Goal: Information Seeking & Learning: Learn about a topic

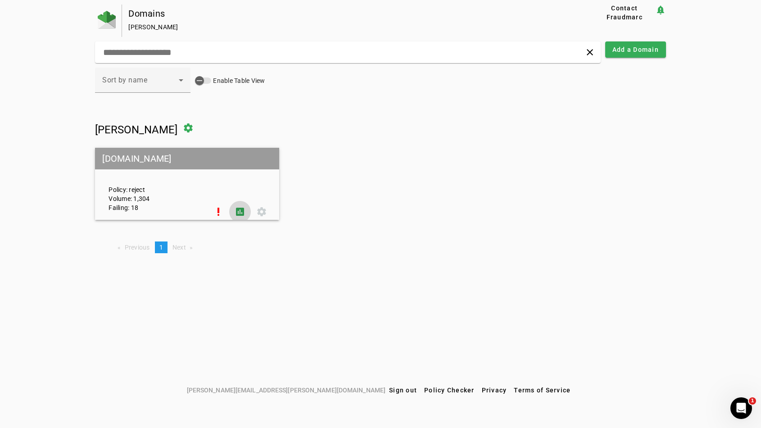
click at [236, 209] on span at bounding box center [240, 212] width 22 height 22
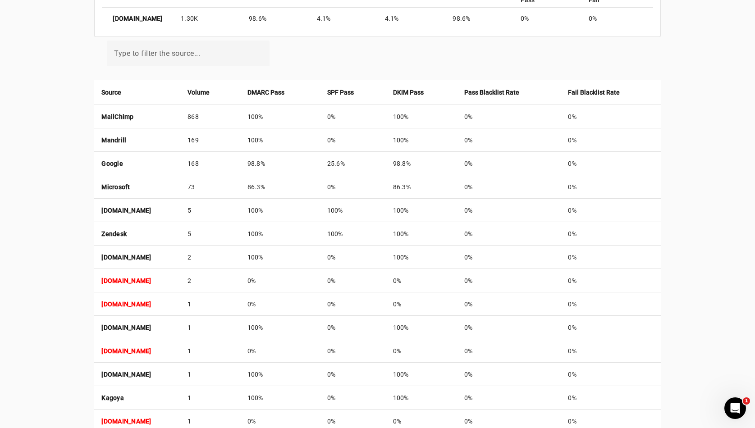
scroll to position [329, 0]
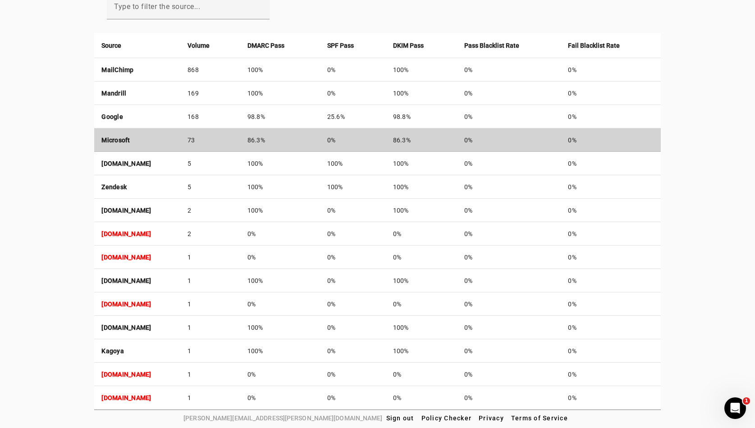
click at [165, 140] on td "Microsoft" at bounding box center [137, 139] width 86 height 23
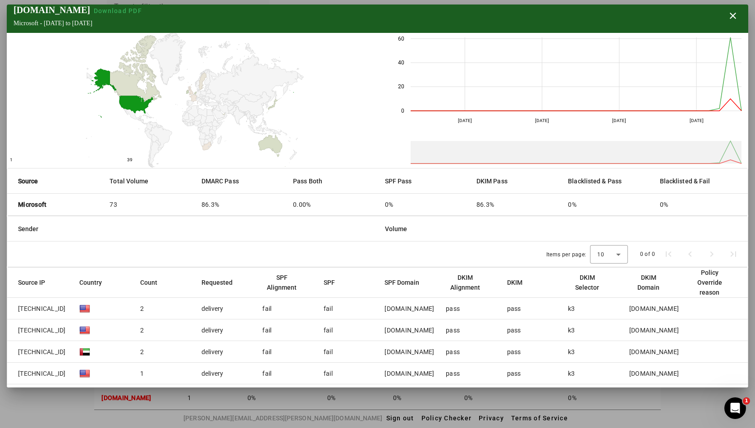
scroll to position [48, 0]
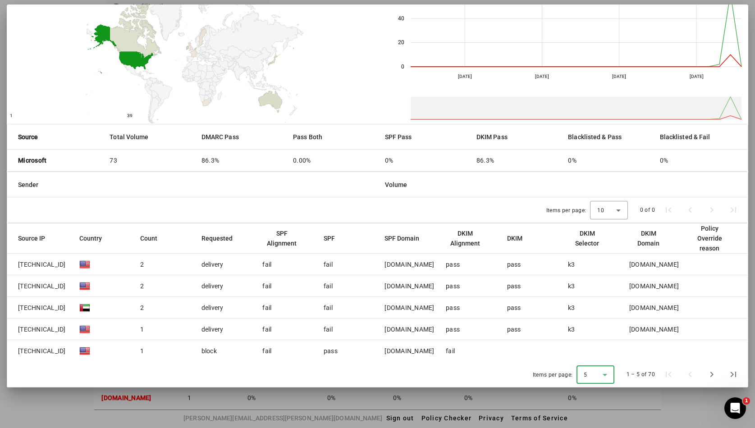
click at [594, 374] on div "5" at bounding box center [592, 375] width 19 height 8
click at [594, 357] on mat-option "50" at bounding box center [592, 351] width 38 height 22
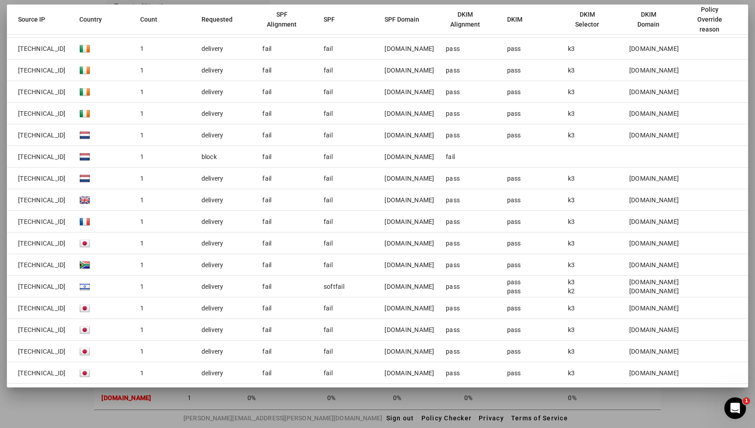
scroll to position [1021, 0]
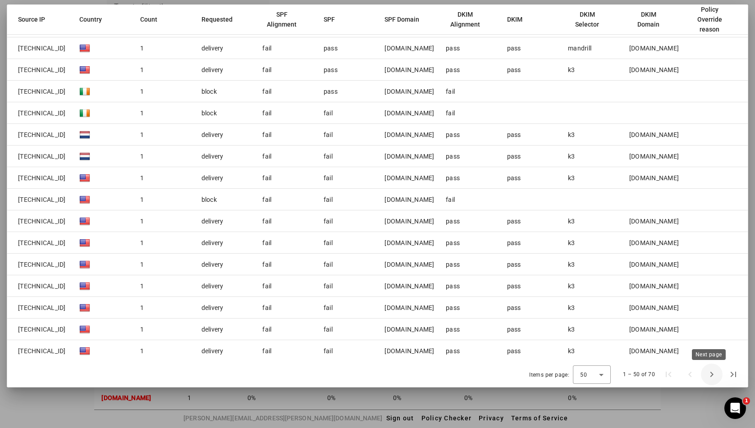
click at [711, 381] on span "Next page" at bounding box center [712, 375] width 22 height 22
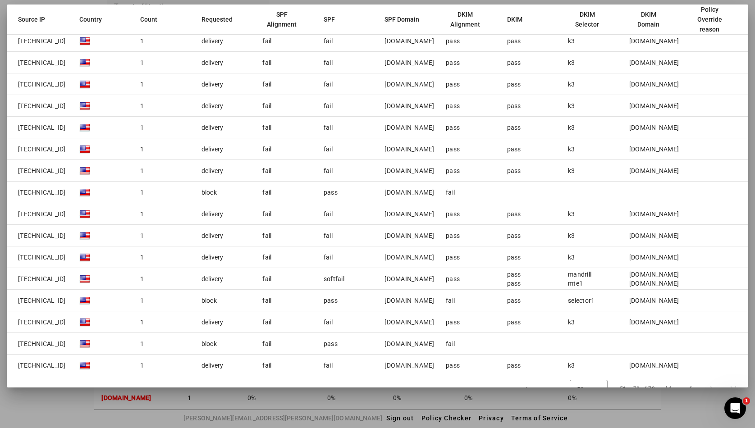
scroll to position [373, 0]
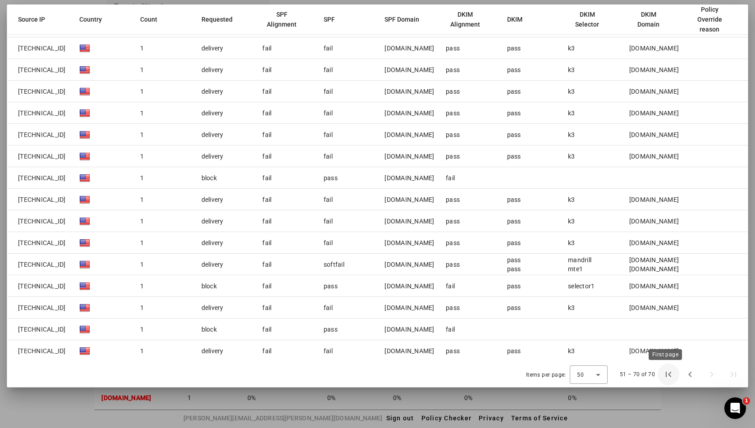
click at [668, 377] on span "First page" at bounding box center [668, 375] width 22 height 22
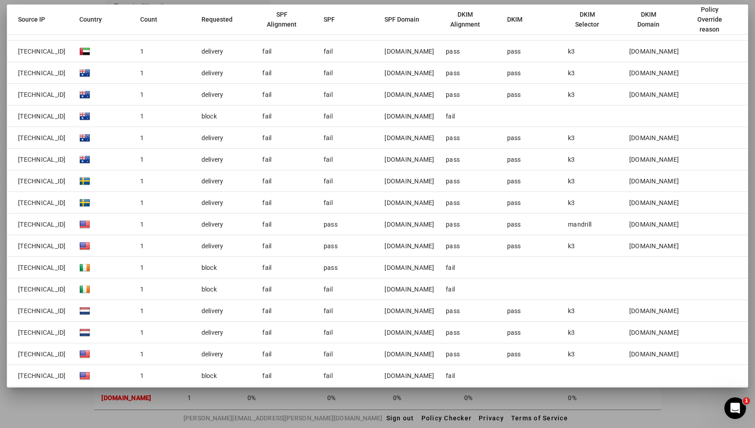
scroll to position [846, 0]
click at [406, 268] on div "valeurconcept.ch" at bounding box center [409, 267] width 50 height 9
copy div "valeurconcept.ch"
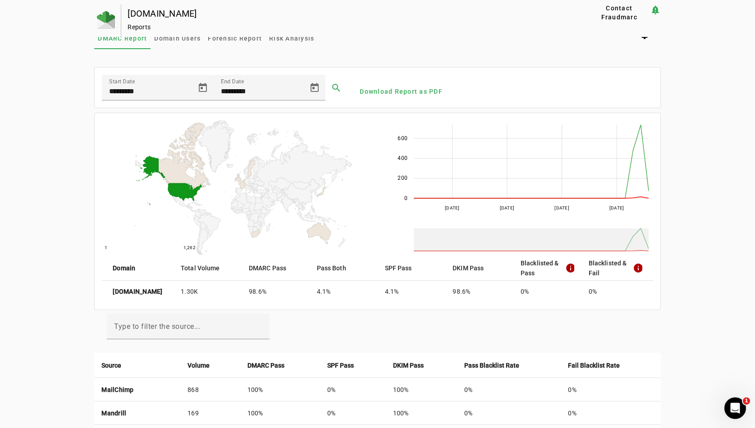
scroll to position [0, 0]
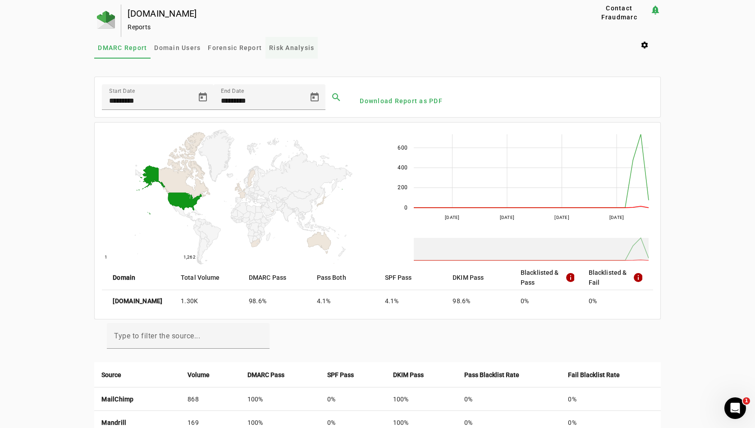
click at [269, 45] on span "Risk Analysis" at bounding box center [291, 48] width 45 height 6
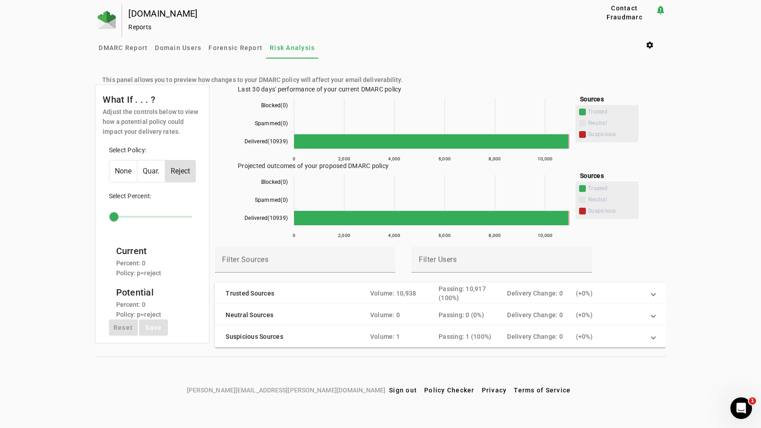
click at [509, 334] on div "Delivery Change: 0" at bounding box center [541, 336] width 68 height 9
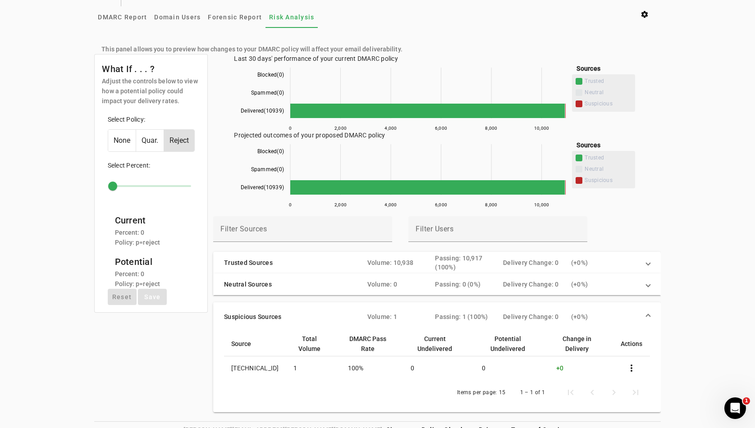
scroll to position [43, 0]
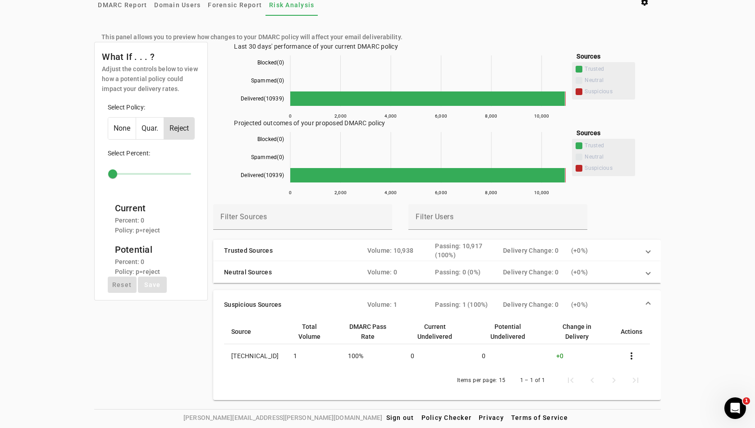
click at [449, 250] on div "Passing: 10,917 (100%)" at bounding box center [469, 250] width 68 height 18
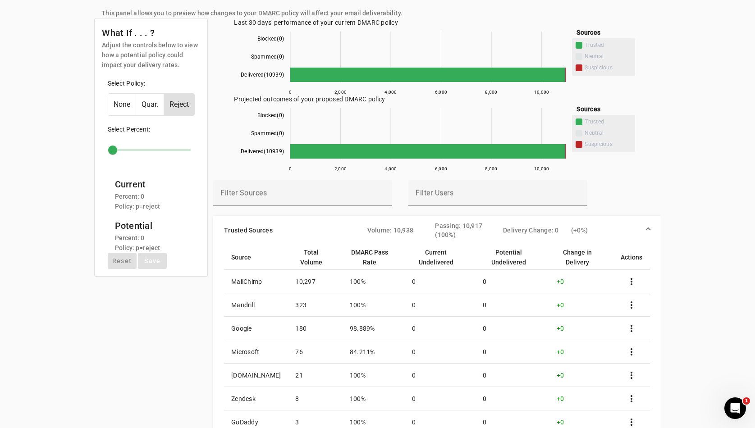
scroll to position [0, 0]
